Goal: Task Accomplishment & Management: Use online tool/utility

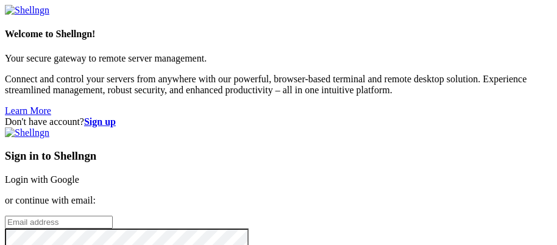
type input "[EMAIL_ADDRESS][DOMAIN_NAME]"
drag, startPoint x: 387, startPoint y: 163, endPoint x: 396, endPoint y: 155, distance: 12.5
click at [79, 174] on link "Login with Google" at bounding box center [42, 179] width 74 height 10
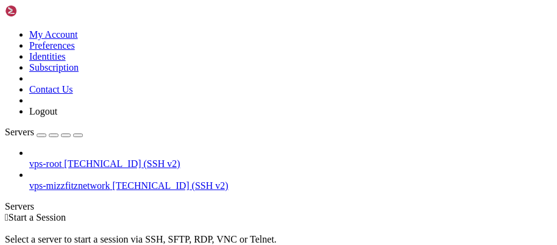
drag, startPoint x: 95, startPoint y: 79, endPoint x: 279, endPoint y: 8, distance: 197.3
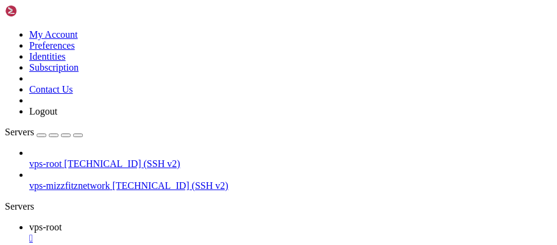
click at [221, 233] on div "" at bounding box center [290, 238] width 523 height 11
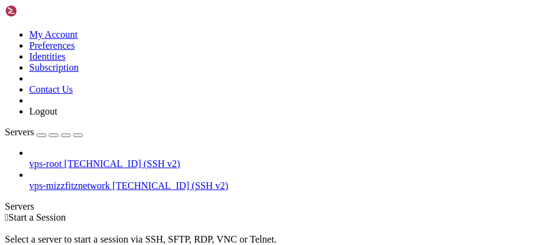
drag, startPoint x: 111, startPoint y: 98, endPoint x: 182, endPoint y: 102, distance: 71.4
